Goal: Register for event/course

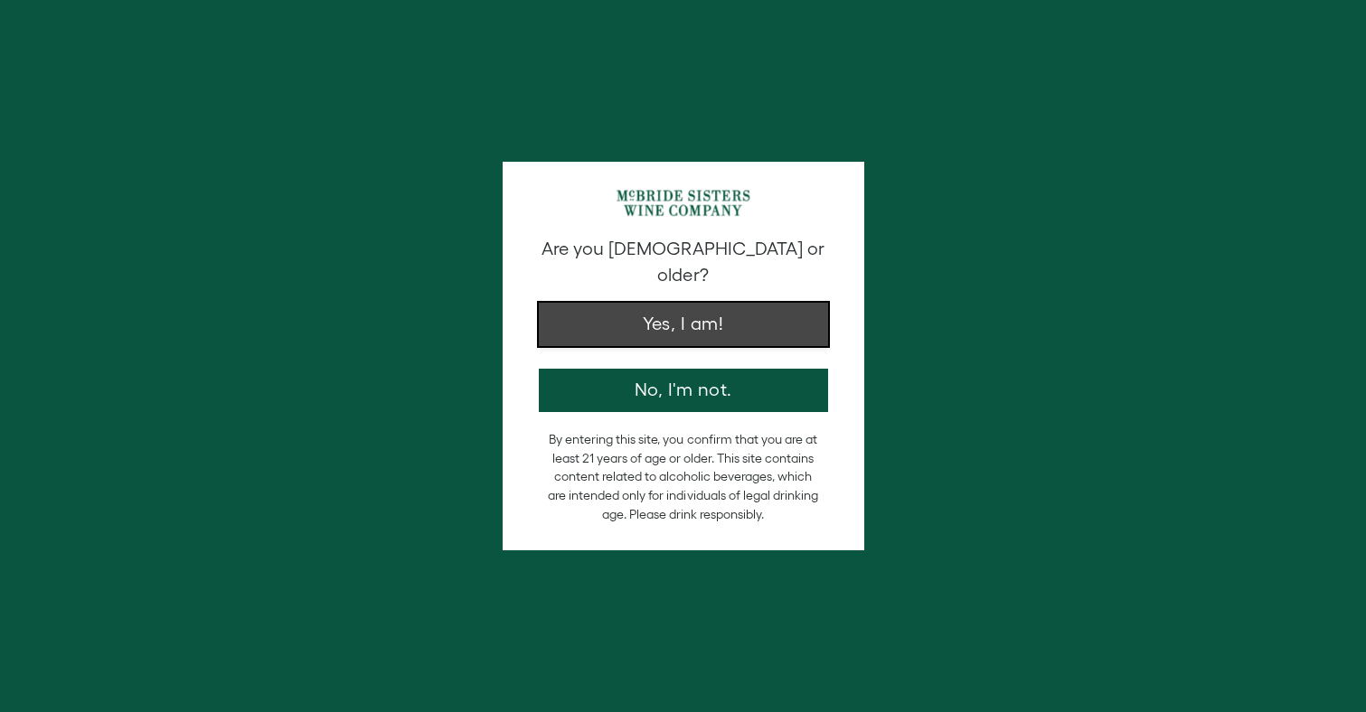
click at [730, 311] on button "Yes, I am!" at bounding box center [683, 324] width 289 height 43
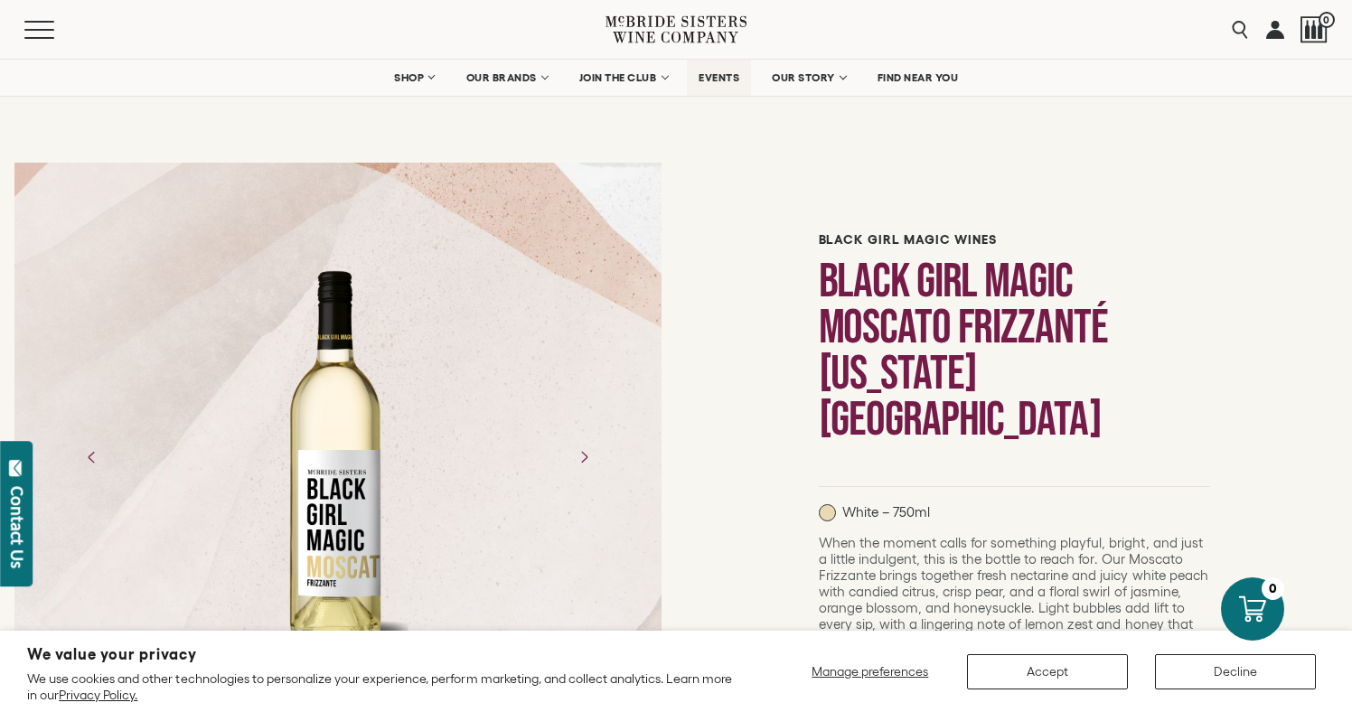
click at [727, 80] on span "EVENTS" at bounding box center [719, 77] width 41 height 13
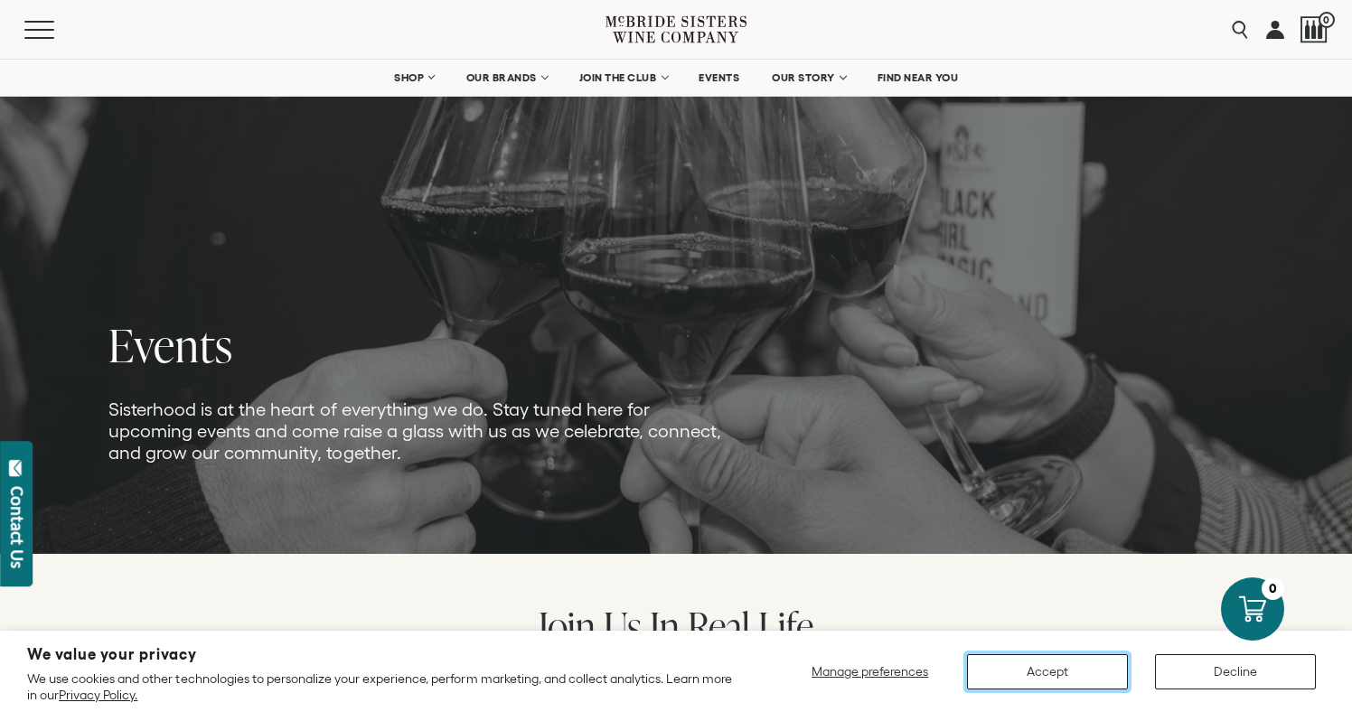
click at [1044, 680] on button "Accept" at bounding box center [1047, 671] width 161 height 35
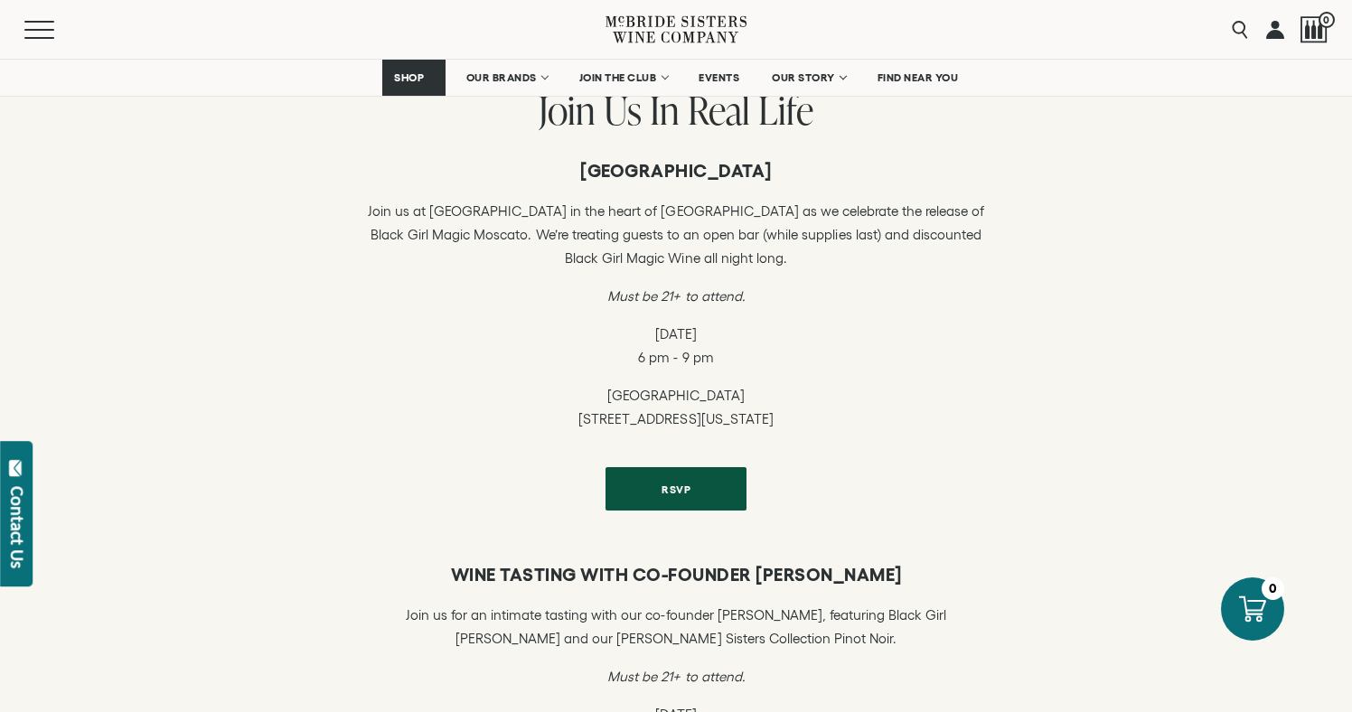
scroll to position [492, 0]
